Goal: Check status: Check status

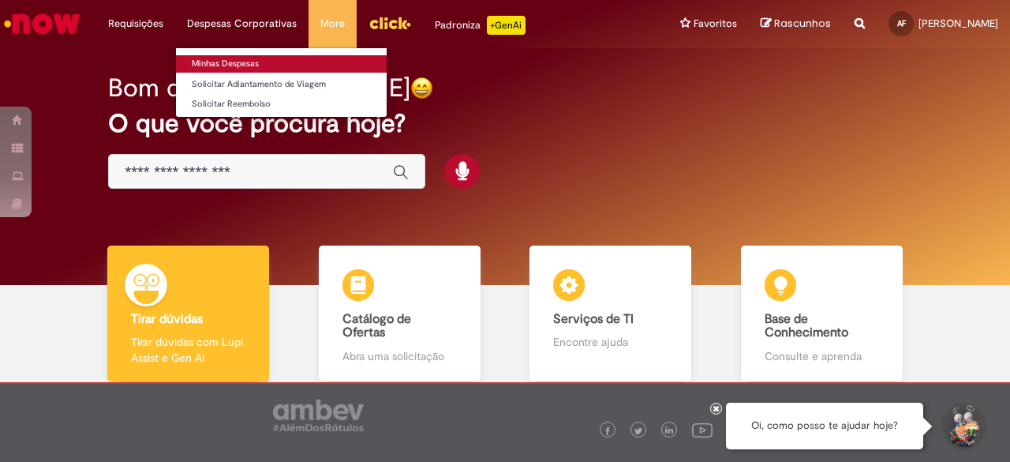
click at [238, 57] on link "Minhas Despesas" at bounding box center [281, 63] width 211 height 17
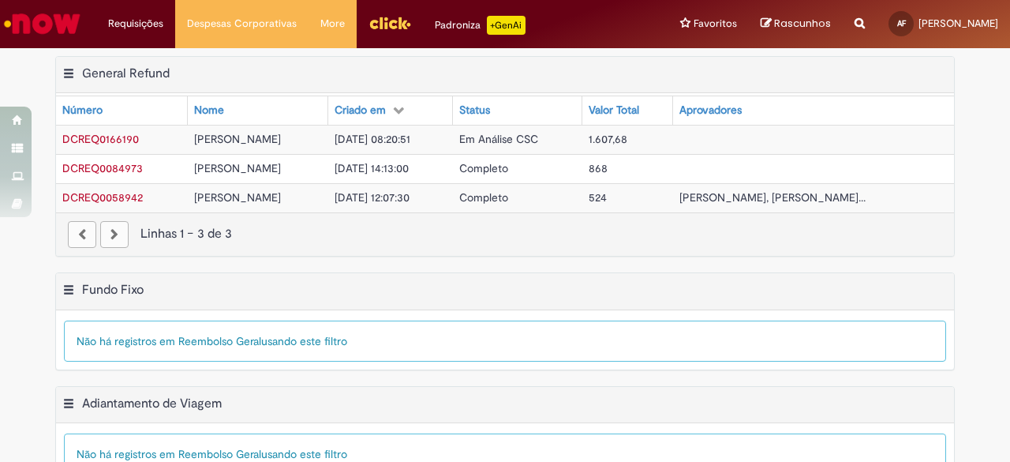
click at [505, 138] on span "Em Análise CSC" at bounding box center [498, 139] width 79 height 14
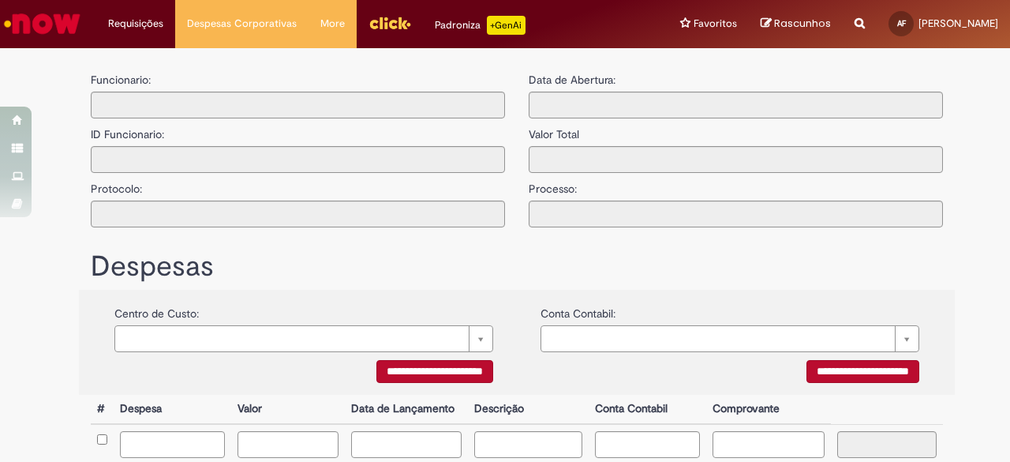
type input "**********"
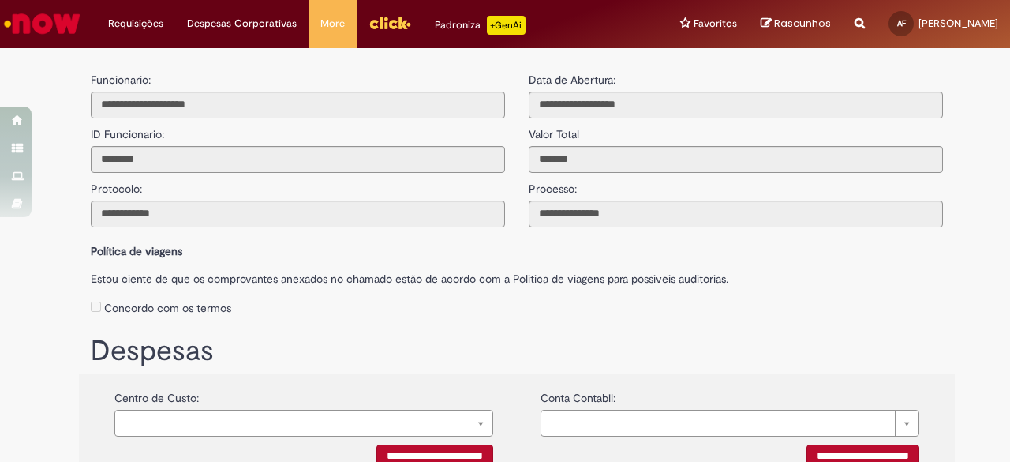
click at [65, 24] on img "Ir para a Homepage" at bounding box center [42, 24] width 81 height 32
